Goal: Transaction & Acquisition: Purchase product/service

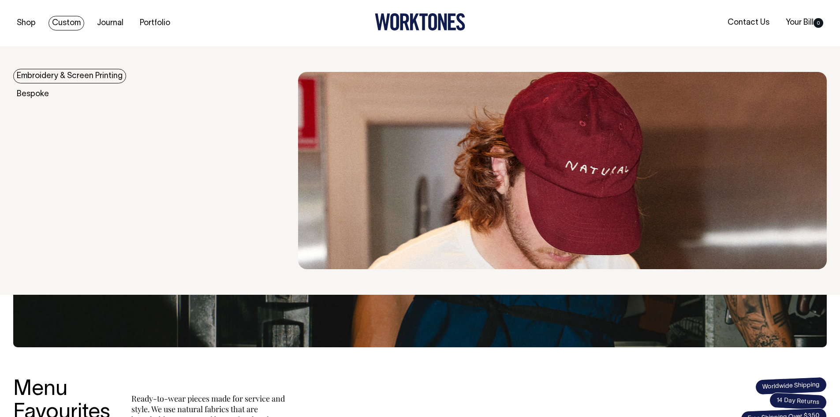
click at [61, 20] on link "Custom" at bounding box center [66, 23] width 36 height 15
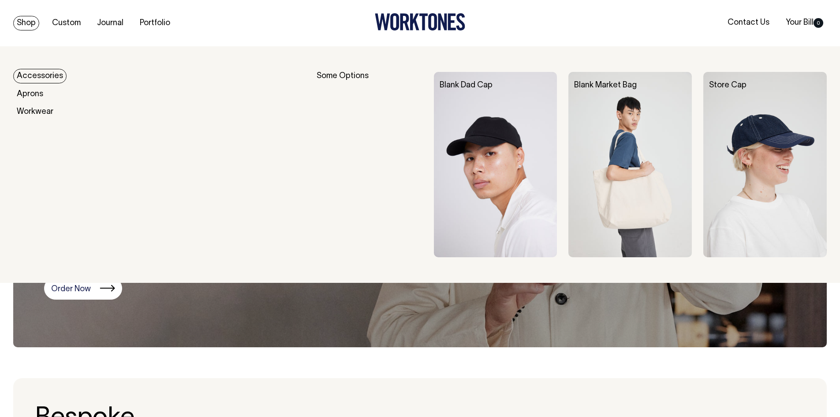
click at [44, 78] on link "Accessories" at bounding box center [39, 76] width 53 height 15
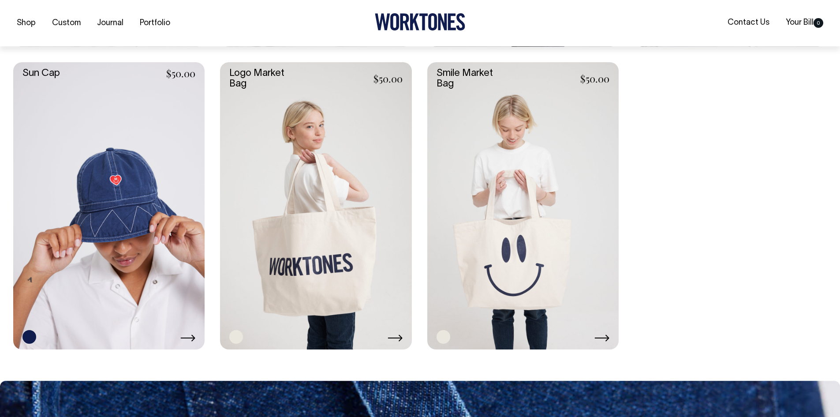
scroll to position [970, 0]
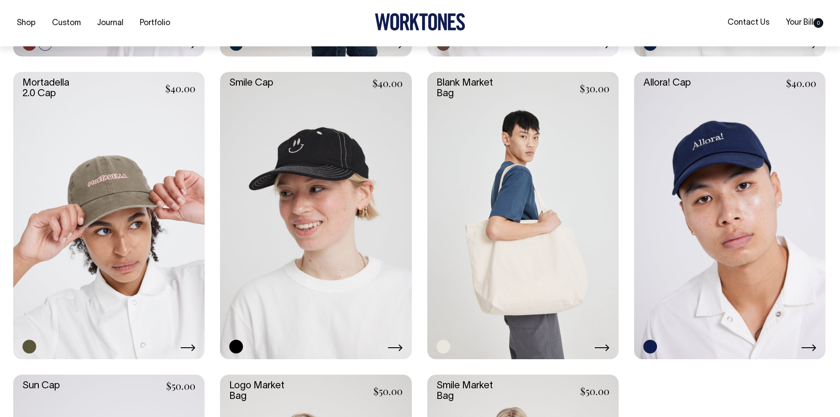
click at [538, 223] on link at bounding box center [522, 215] width 191 height 287
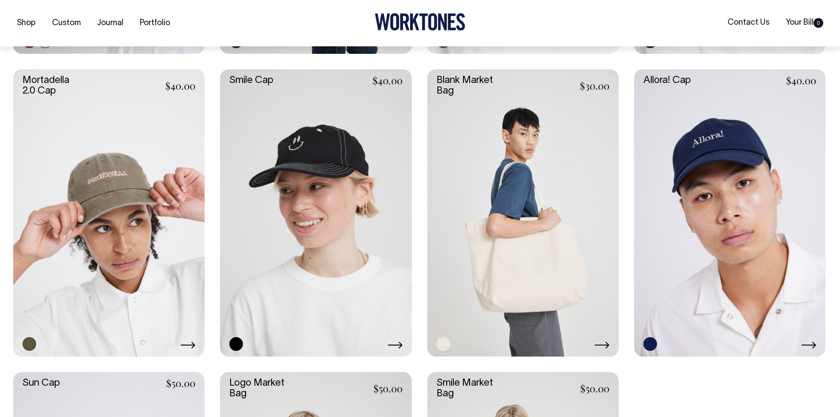
scroll to position [660, 0]
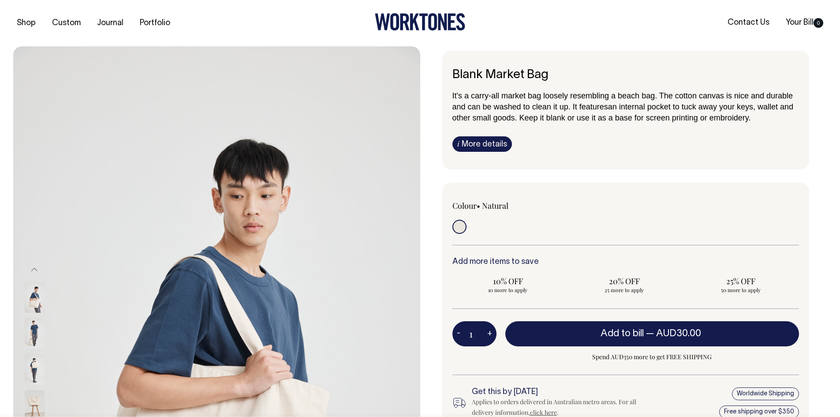
click at [491, 333] on button "+" at bounding box center [490, 334] width 14 height 18
type input "2"
click at [491, 333] on button "+" at bounding box center [490, 334] width 14 height 18
type input "3"
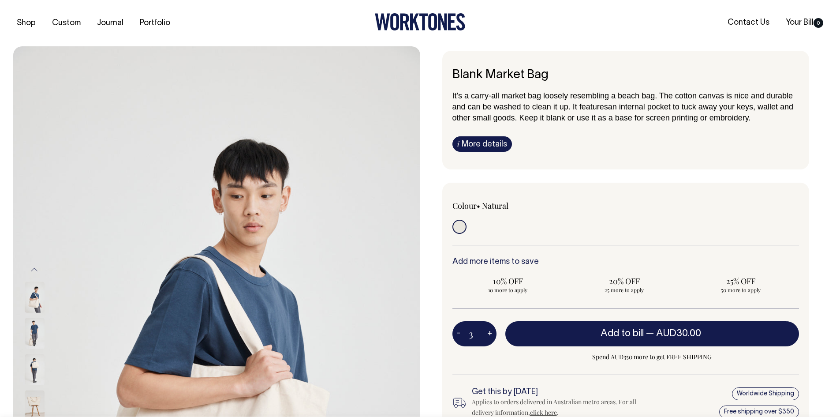
type input "3"
click at [491, 333] on button "+" at bounding box center [490, 334] width 14 height 18
type input "4"
click at [491, 333] on button "+" at bounding box center [490, 334] width 14 height 18
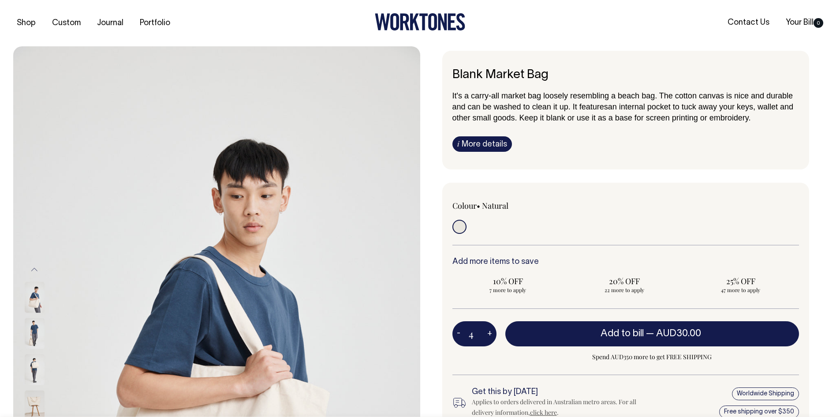
type input "5"
click at [491, 333] on button "+" at bounding box center [490, 334] width 14 height 18
type input "6"
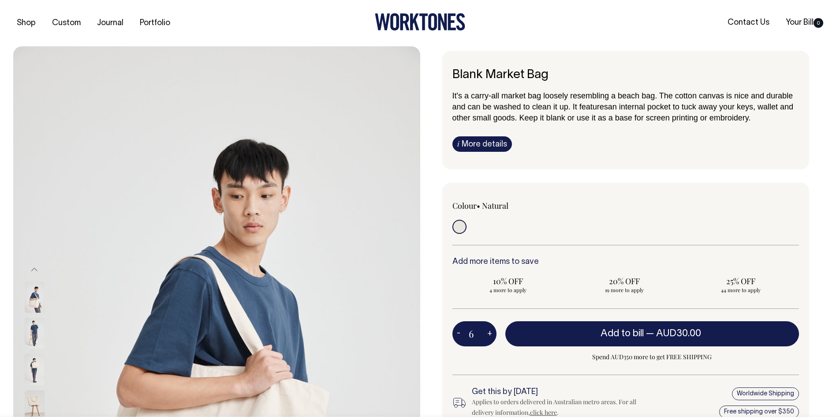
click at [491, 333] on button "+" at bounding box center [490, 334] width 14 height 18
type input "7"
click at [491, 333] on button "+" at bounding box center [490, 334] width 14 height 18
type input "8"
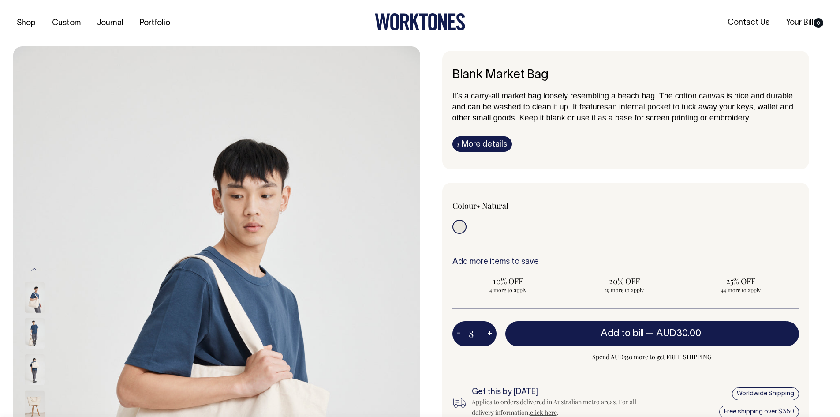
type input "8"
click at [491, 333] on button "+" at bounding box center [490, 334] width 14 height 18
type input "9"
click at [491, 333] on button "+" at bounding box center [490, 334] width 14 height 18
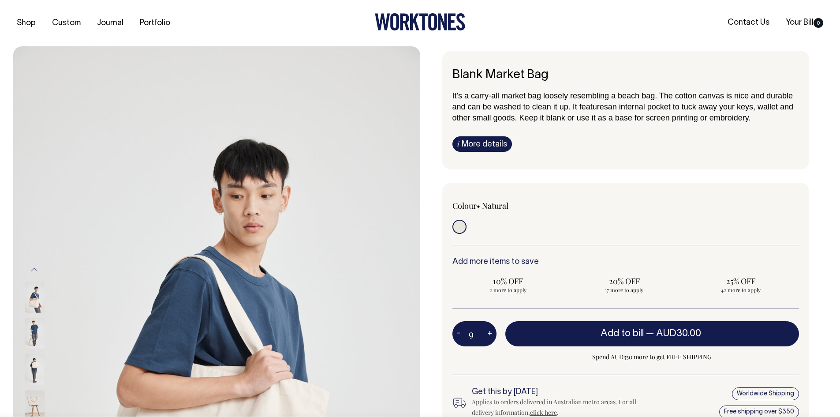
type input "10"
radio input "true"
type input "10"
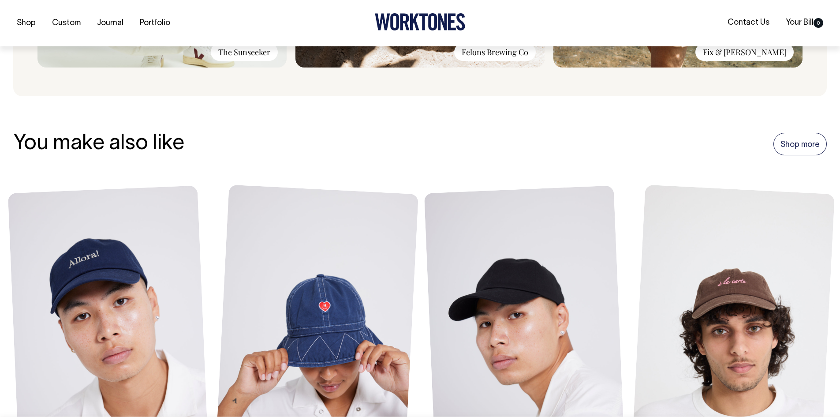
scroll to position [926, 0]
